Goal: Navigation & Orientation: Find specific page/section

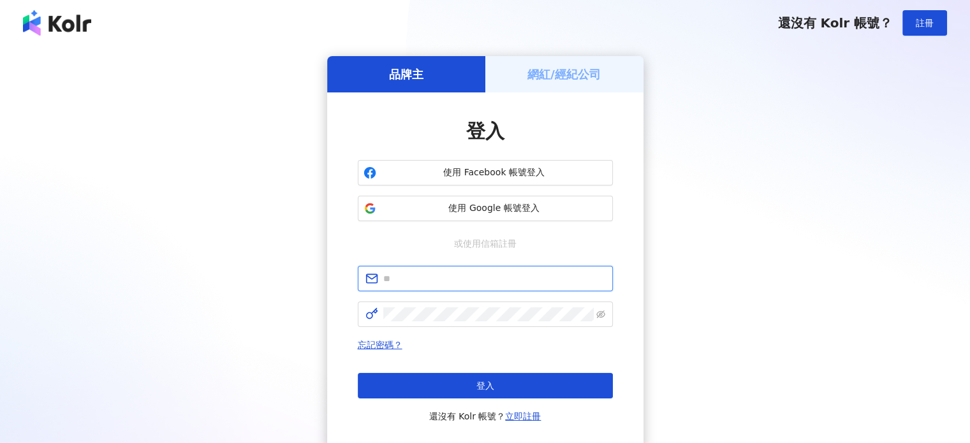
drag, startPoint x: 0, startPoint y: 0, endPoint x: 468, endPoint y: 277, distance: 544.3
click at [468, 277] on input "text" at bounding box center [494, 279] width 222 height 14
type input "**********"
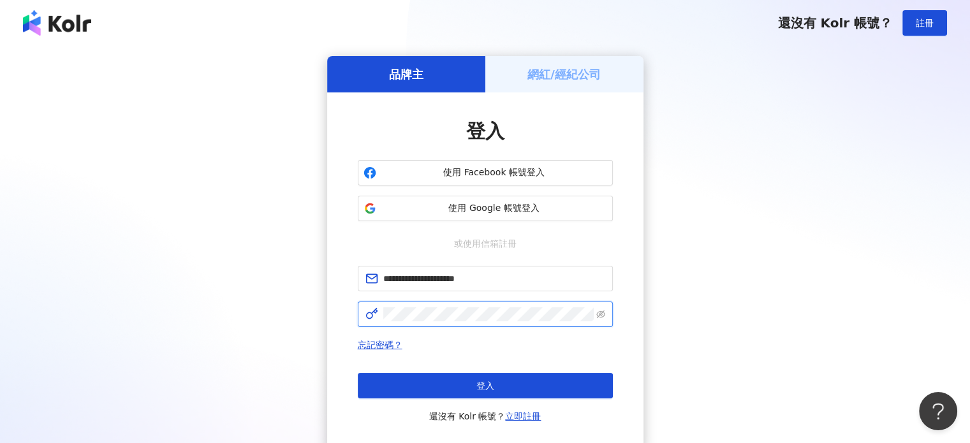
click button "登入" at bounding box center [485, 386] width 255 height 26
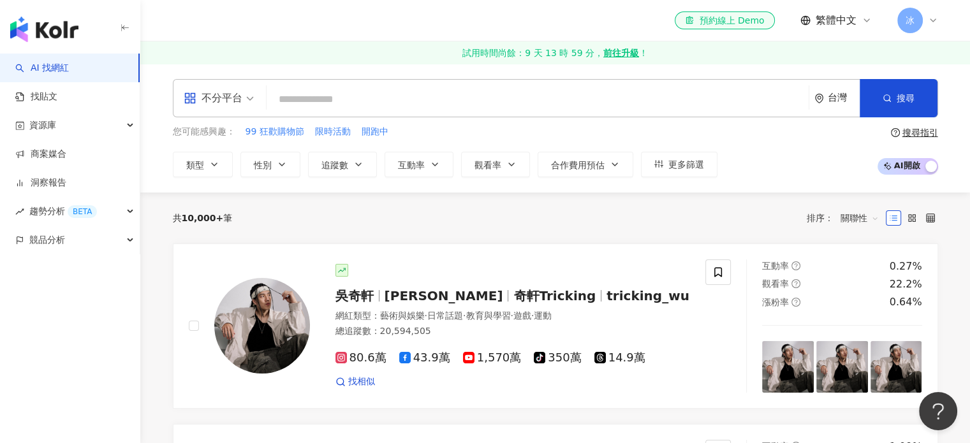
click at [911, 17] on span "冰" at bounding box center [910, 20] width 9 height 14
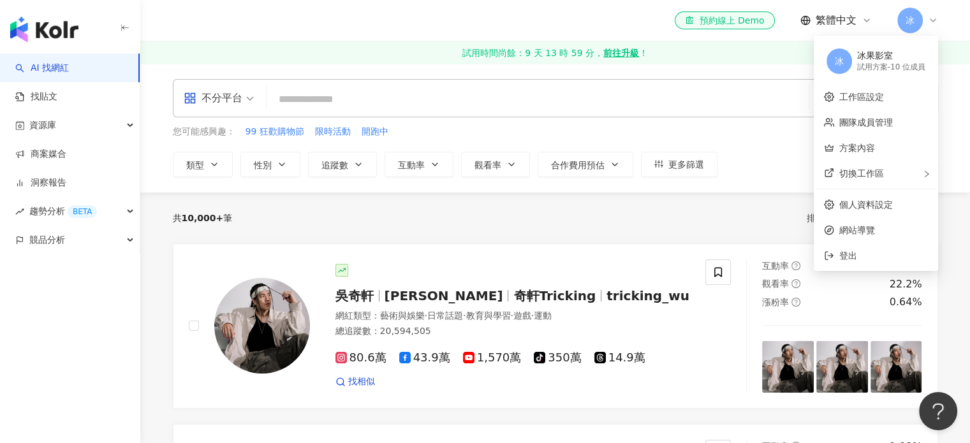
click at [300, 211] on div "共 10,000+ 筆 排序： 關聯性" at bounding box center [556, 218] width 766 height 20
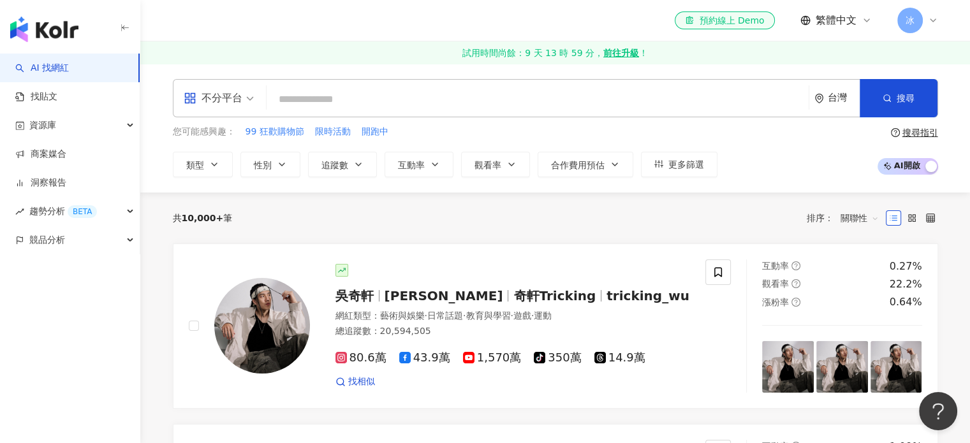
click at [38, 24] on img "button" at bounding box center [44, 30] width 68 height 26
